Goal: Navigation & Orientation: Find specific page/section

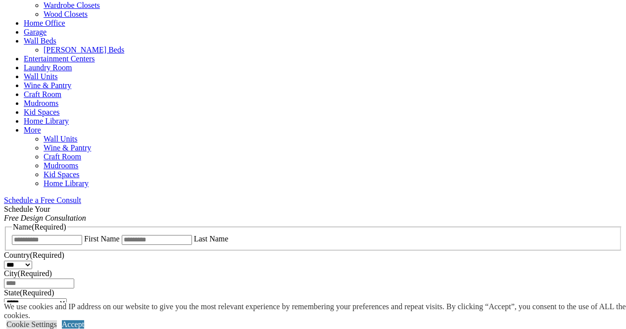
scroll to position [472, 0]
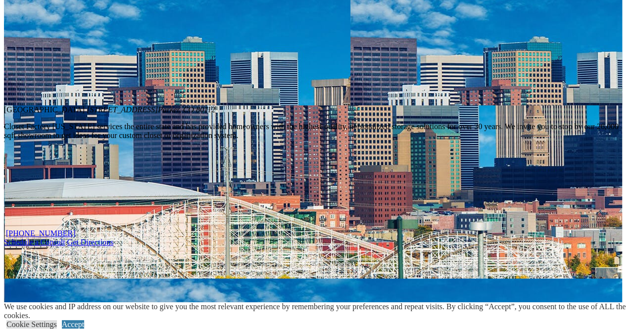
scroll to position [698, 0]
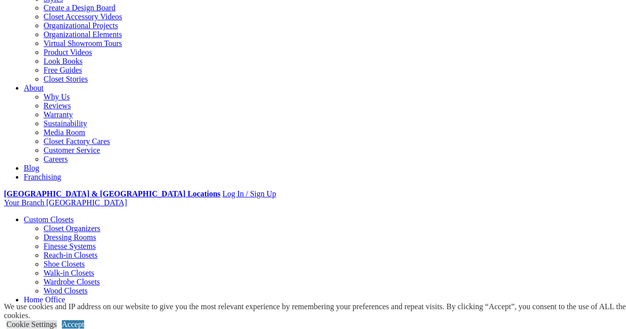
scroll to position [193, 0]
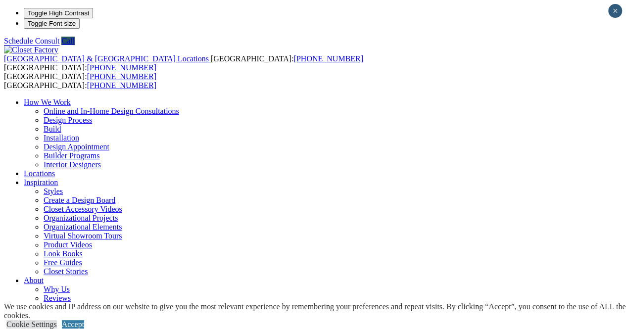
scroll to position [21, 0]
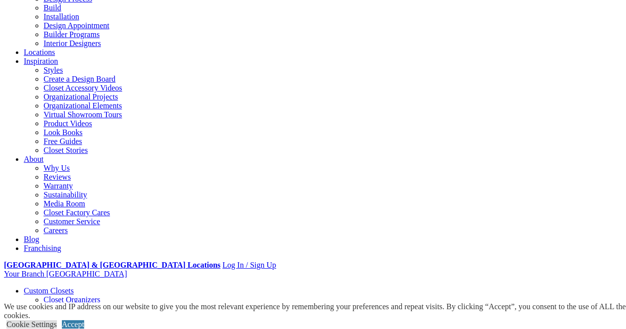
scroll to position [123, 0]
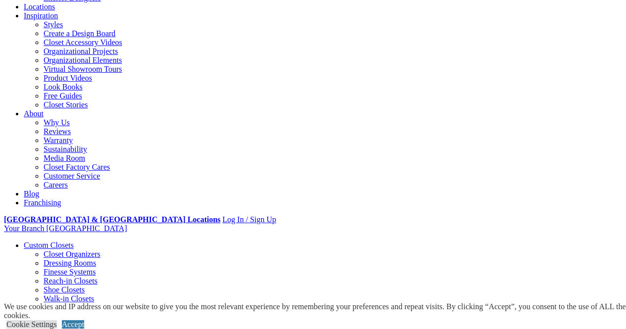
scroll to position [170, 0]
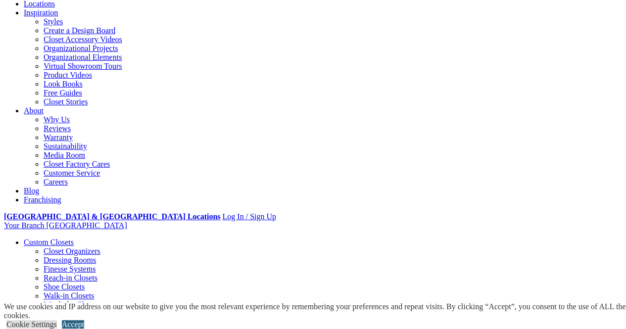
click at [84, 320] on link "Accept" at bounding box center [73, 324] width 22 height 8
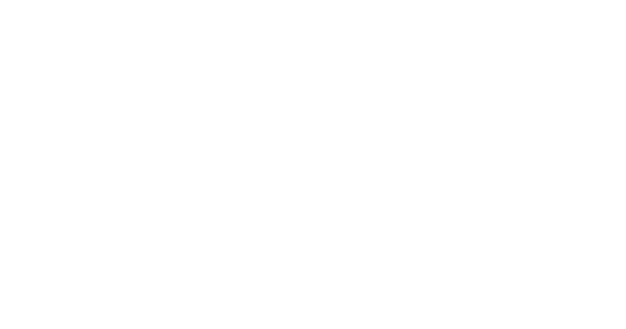
scroll to position [1846, 0]
